Goal: Check status

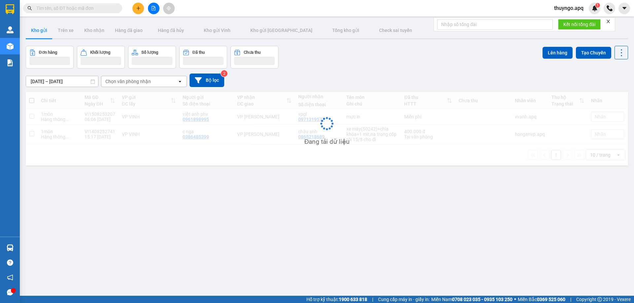
paste input "0382577777"
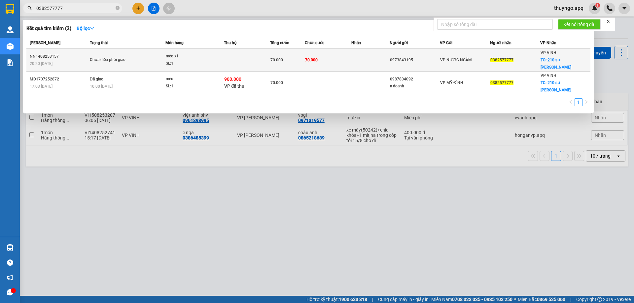
click at [97, 59] on div "Chưa điều phối giao" at bounding box center [115, 59] width 50 height 7
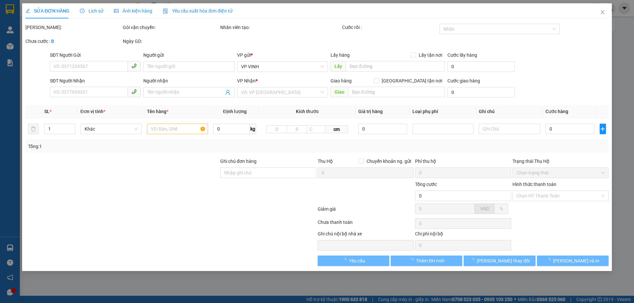
click at [93, 11] on span "Lịch sử" at bounding box center [91, 10] width 23 height 5
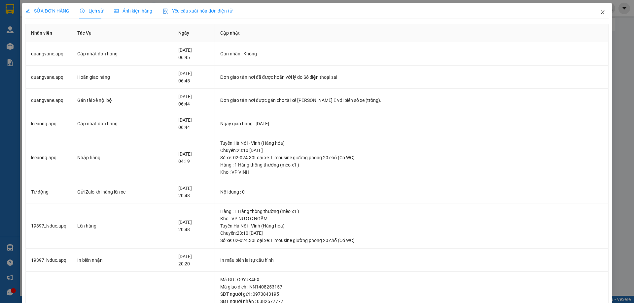
click at [602, 12] on span "Close" at bounding box center [602, 12] width 18 height 18
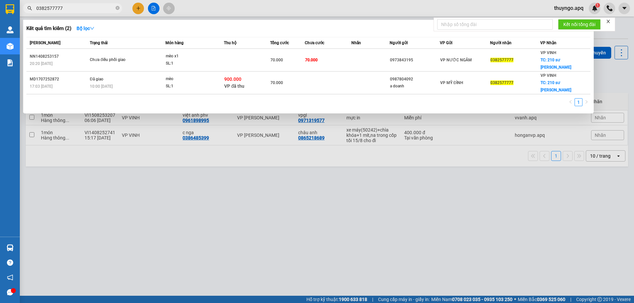
click at [90, 12] on input "0382577777" at bounding box center [75, 8] width 78 height 7
click at [89, 8] on input "0382577777" at bounding box center [75, 8] width 78 height 7
paste input "982523524"
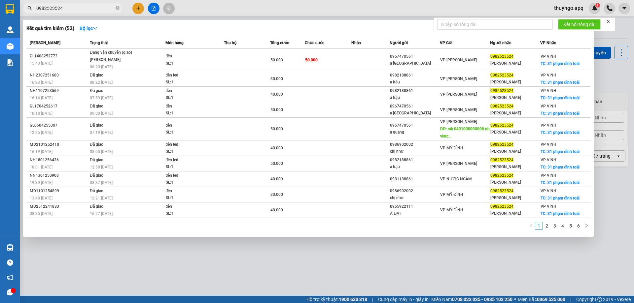
type input "0982523524"
